Goal: Find specific page/section: Find specific page/section

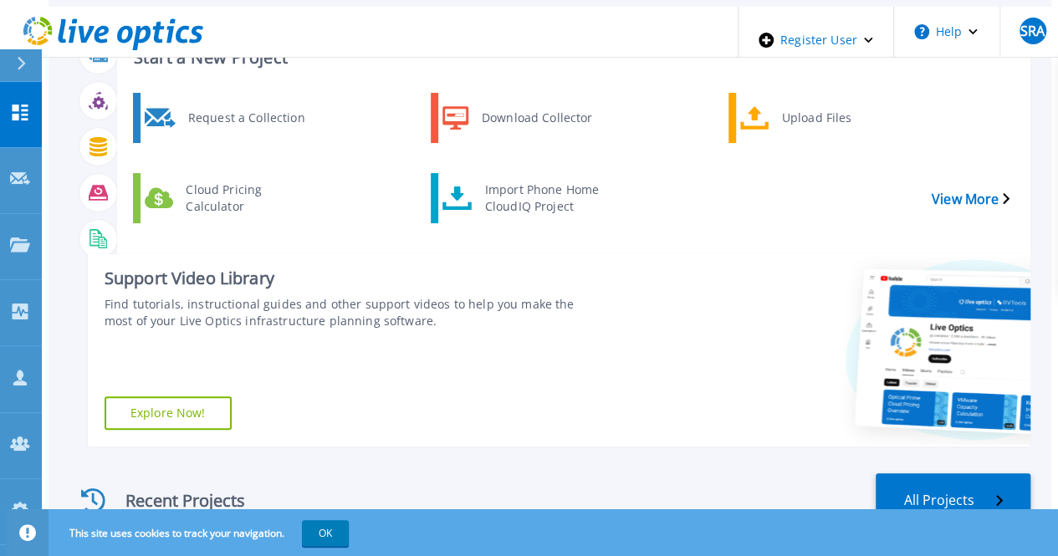
scroll to position [251, 0]
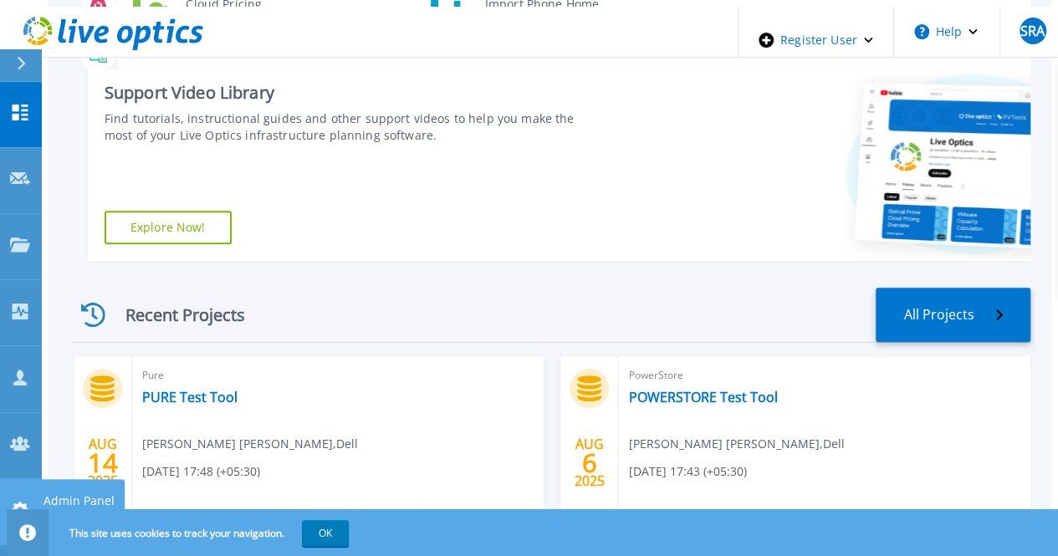
click at [18, 502] on icon at bounding box center [20, 510] width 20 height 16
